Goal: Task Accomplishment & Management: Manage account settings

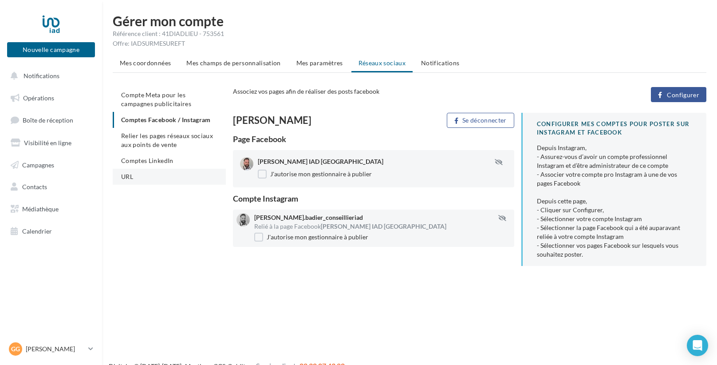
click at [149, 180] on li "URL" at bounding box center [169, 177] width 113 height 16
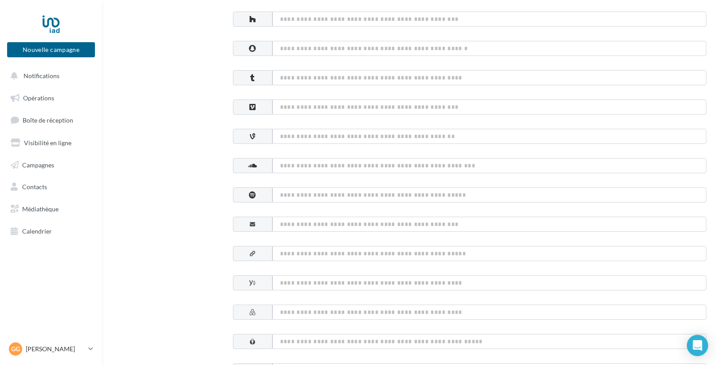
scroll to position [391, 0]
click at [290, 161] on input at bounding box center [489, 165] width 434 height 15
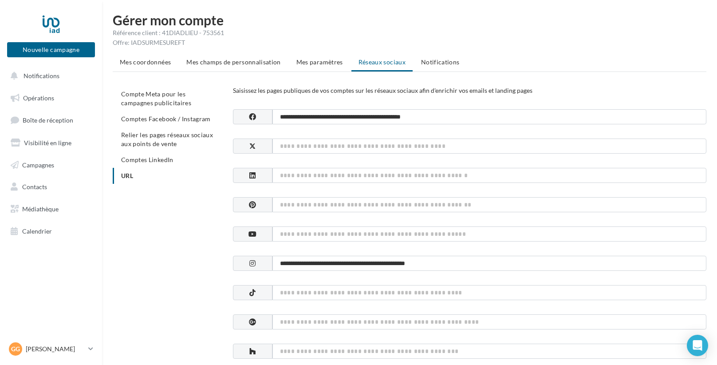
scroll to position [0, 0]
